Goal: Task Accomplishment & Management: Use online tool/utility

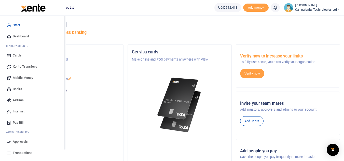
click at [18, 155] on span "Transactions" at bounding box center [23, 153] width 20 height 5
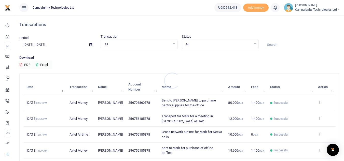
click at [65, 45] on div at bounding box center [172, 80] width 344 height 161
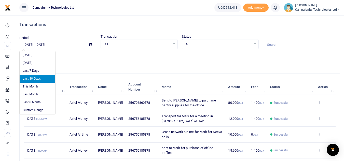
click at [59, 45] on input "[DATE] - [DATE]" at bounding box center [52, 44] width 66 height 9
click at [38, 86] on li "This Month" at bounding box center [38, 87] width 36 height 8
type input "[DATE] - [DATE]"
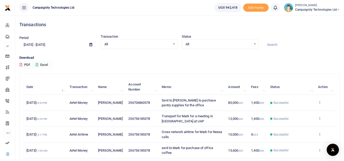
click at [44, 64] on button "Excel" at bounding box center [41, 65] width 21 height 9
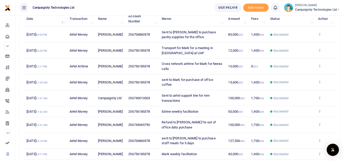
scroll to position [9, 0]
